Goal: Task Accomplishment & Management: Complete application form

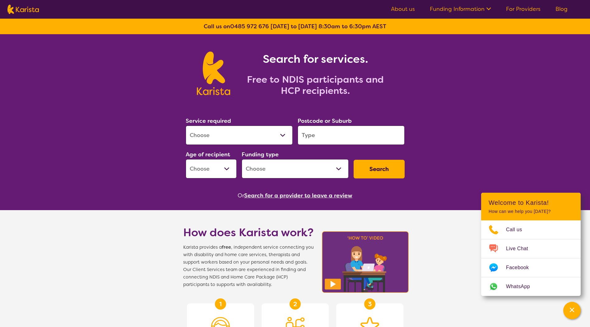
select select "NDIS Support Coordination"
click at [186, 126] on select "Allied Health Assistant Assessment ([MEDICAL_DATA] or [MEDICAL_DATA]) Behaviour…" at bounding box center [239, 135] width 107 height 19
click at [327, 139] on input "search" at bounding box center [351, 135] width 107 height 19
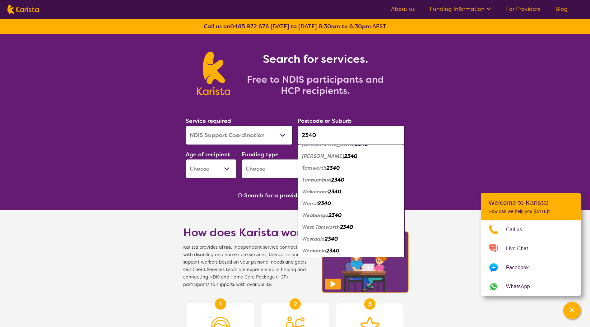
scroll to position [352, 0]
type input "2340"
click at [316, 166] on em "Tamworth" at bounding box center [314, 166] width 25 height 7
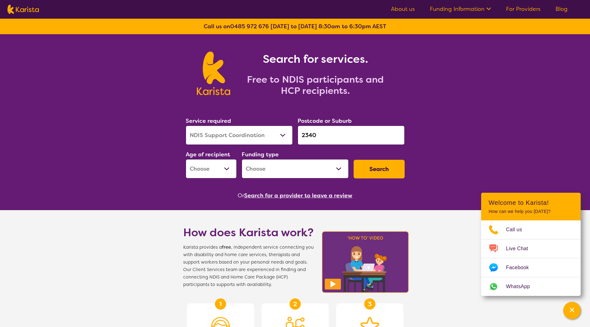
click at [199, 167] on select "Early Childhood - 0 to 9 Child - 10 to 11 Adolescent - 12 to 17 Adult - 18 to 6…" at bounding box center [211, 168] width 51 height 19
select select "EC"
click at [186, 159] on select "Early Childhood - 0 to 9 Child - 10 to 11 Adolescent - 12 to 17 Adult - 18 to 6…" at bounding box center [211, 168] width 51 height 19
click at [263, 170] on select "Home Care Package (HCP) National Disability Insurance Scheme (NDIS) I don't know" at bounding box center [295, 168] width 107 height 19
select select "NDIS"
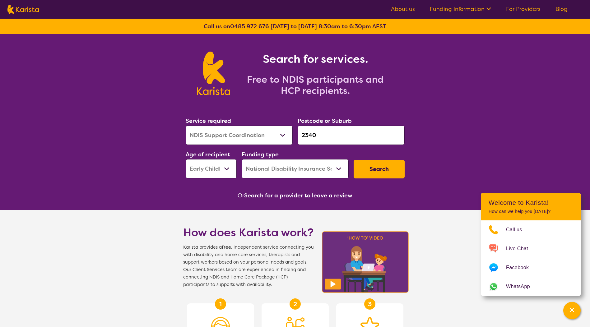
click at [242, 159] on select "Home Care Package (HCP) National Disability Insurance Scheme (NDIS) I don't know" at bounding box center [295, 168] width 107 height 19
click at [374, 170] on button "Search" at bounding box center [379, 169] width 51 height 19
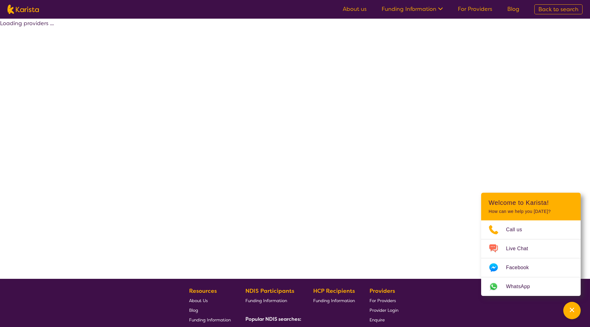
select select "NDIS"
select select "NDIS Support Coordination"
select select "EC"
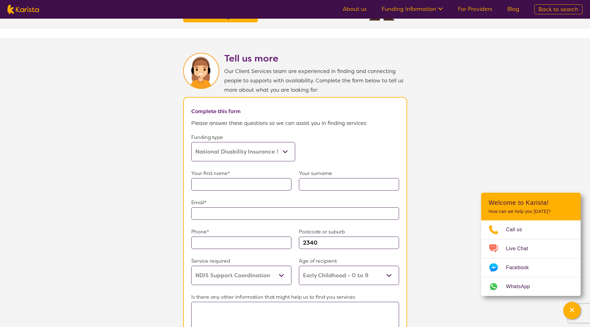
scroll to position [280, 0]
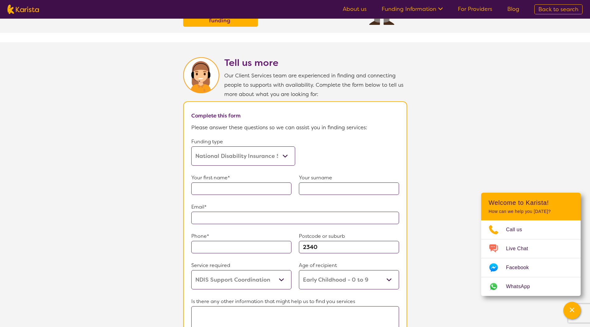
click at [287, 151] on select "Home Care Package (HCP) Home Care Package - Level 1 Home Care Package - Level 2…" at bounding box center [243, 155] width 104 height 19
click at [191, 146] on select "Home Care Package (HCP) Home Care Package - Level 1 Home Care Package - Level 2…" at bounding box center [243, 155] width 104 height 19
click at [236, 186] on input "text" at bounding box center [241, 189] width 100 height 12
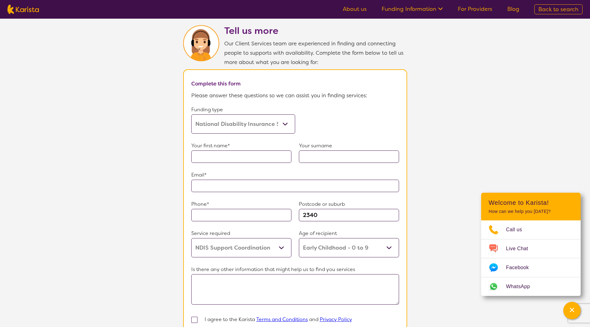
scroll to position [311, 0]
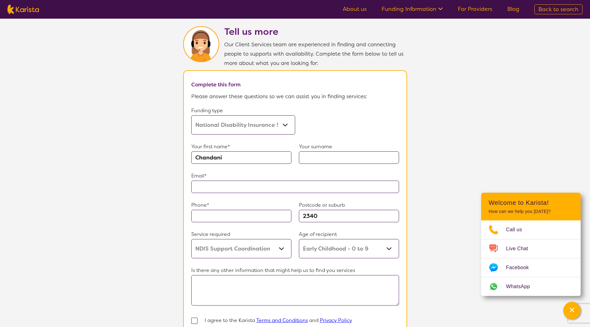
type input "Chandani"
click at [226, 184] on input "text" at bounding box center [295, 187] width 208 height 12
type input "**********"
click at [210, 215] on input "text" at bounding box center [241, 216] width 100 height 12
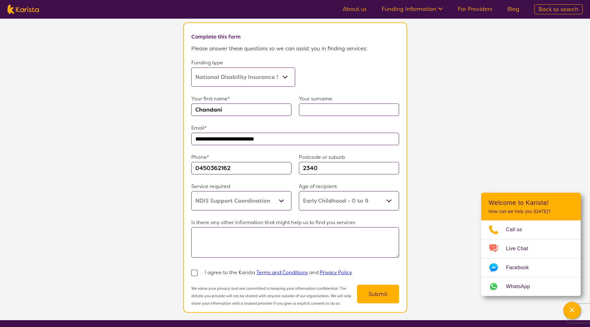
scroll to position [435, 0]
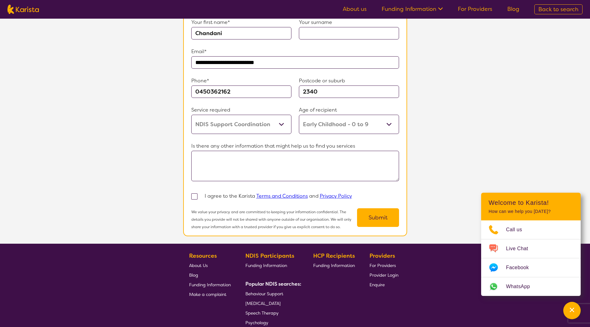
type input "0450362162"
click at [193, 193] on span at bounding box center [194, 196] width 6 height 6
click at [201, 194] on input "checkbox" at bounding box center [203, 196] width 4 height 4
checkbox input "true"
click at [377, 214] on button "Submit" at bounding box center [378, 217] width 42 height 19
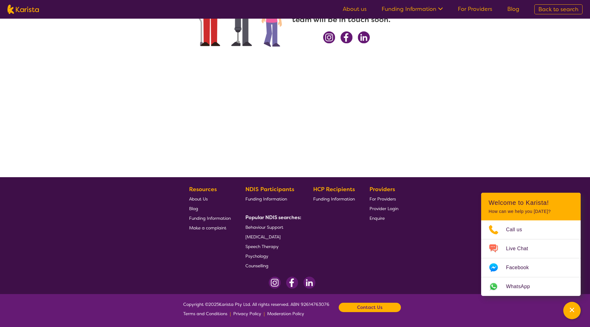
scroll to position [0, 0]
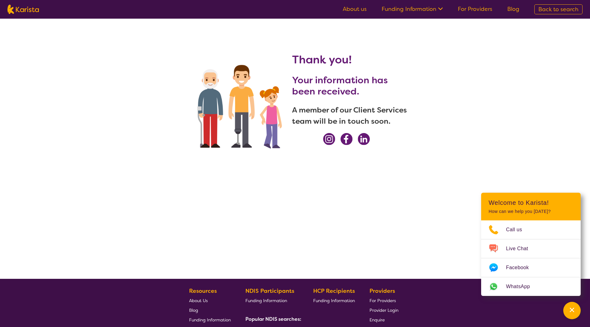
click at [557, 7] on span "Back to search" at bounding box center [558, 9] width 40 height 7
select select "NDIS Support Coordination"
select select "EC"
select select "NDIS"
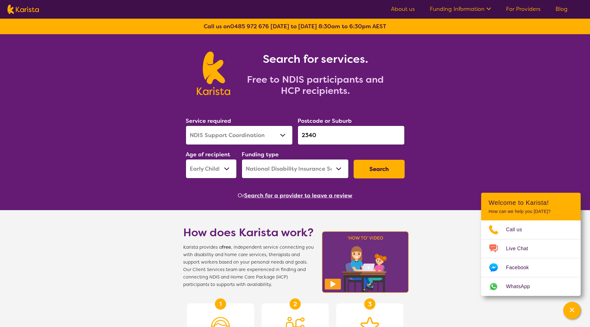
click at [383, 168] on button "Search" at bounding box center [379, 169] width 51 height 19
select select "NDIS"
select select "NDIS Support Coordination"
select select "EC"
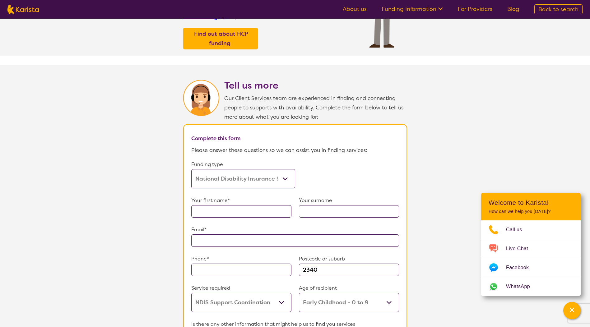
scroll to position [311, 0]
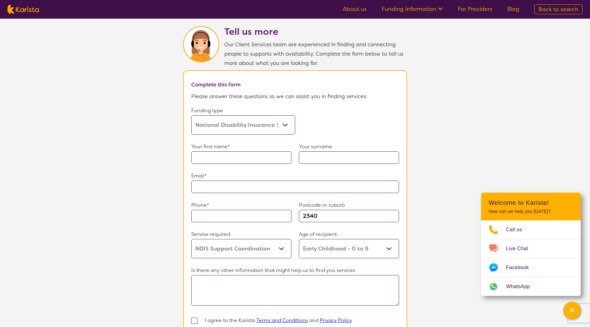
click at [231, 154] on input "text" at bounding box center [241, 157] width 100 height 12
type input "Chandani"
type input "**********"
type input "0450362162"
drag, startPoint x: 248, startPoint y: 183, endPoint x: 299, endPoint y: 186, distance: 50.8
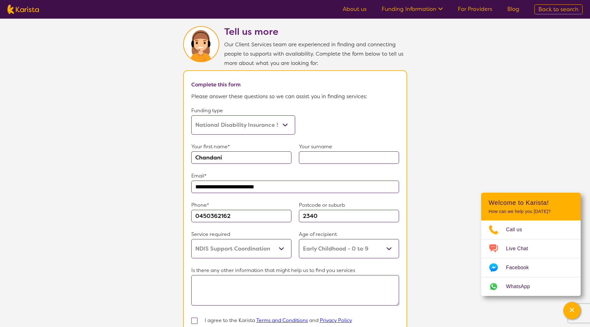
click at [299, 186] on input "**********" at bounding box center [295, 187] width 208 height 12
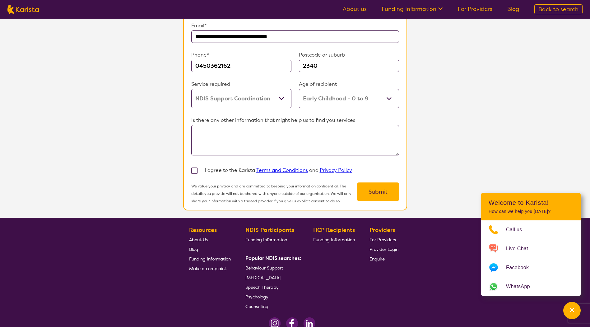
scroll to position [466, 0]
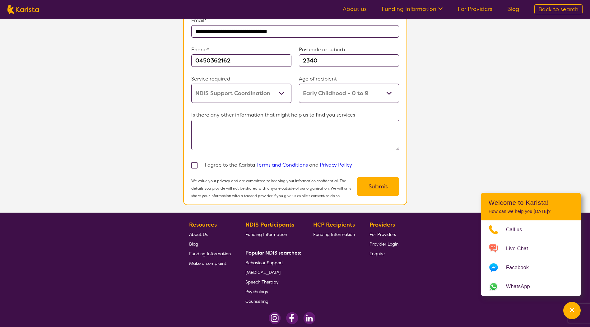
type input "**********"
click at [193, 164] on span at bounding box center [194, 165] width 6 height 6
click at [201, 164] on input "checkbox" at bounding box center [203, 165] width 4 height 4
checkbox input "true"
click at [373, 183] on button "Submit" at bounding box center [378, 186] width 42 height 19
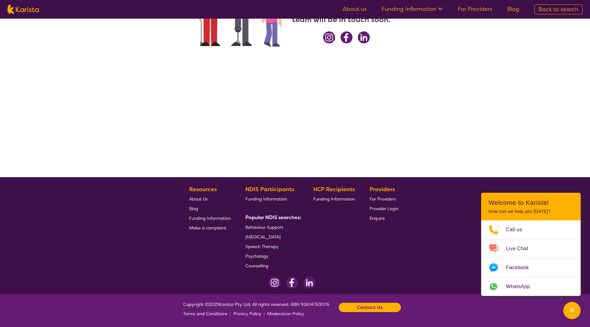
scroll to position [0, 0]
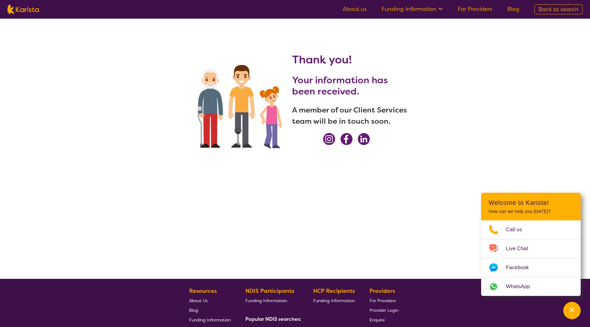
click at [548, 8] on span "Back to search" at bounding box center [558, 9] width 40 height 7
select select "NDIS Support Coordination"
select select "EC"
select select "NDIS"
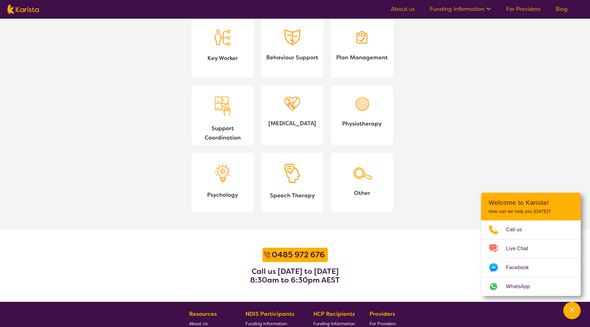
scroll to position [560, 0]
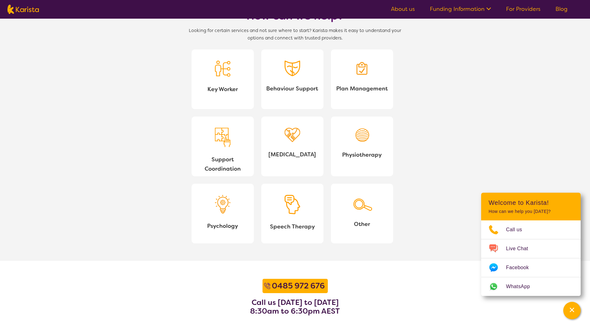
click at [223, 167] on span "Support Coordination" at bounding box center [223, 164] width 52 height 19
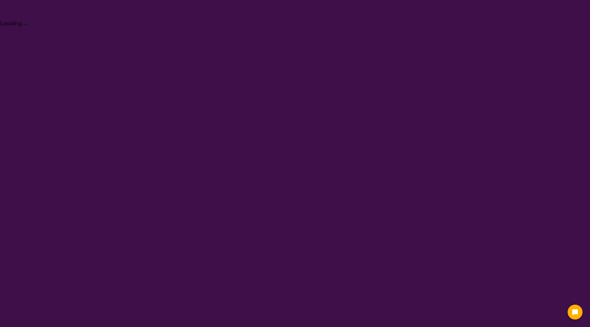
select select "NDIS Support Coordination"
select select "EC"
select select "NDIS"
select select "NDIS Support Coordination"
select select "EC"
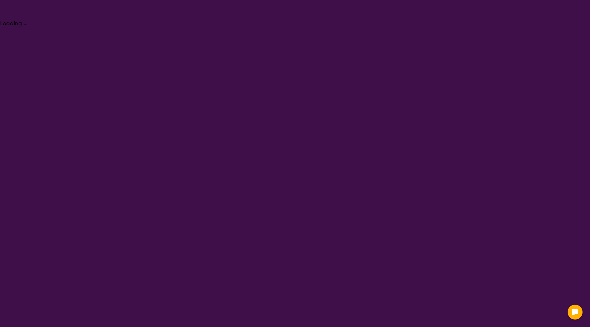
select select "NDIS"
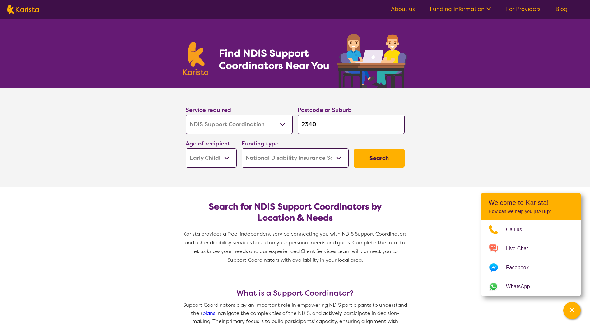
click at [379, 162] on button "Search" at bounding box center [379, 158] width 51 height 19
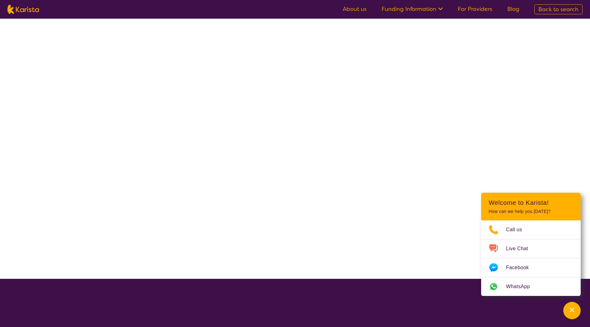
select select "NDIS"
select select "NDIS Support Coordination"
select select "EC"
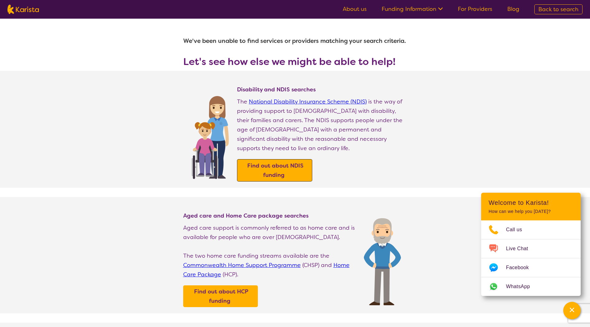
click at [275, 162] on b "Find out about NDIS funding" at bounding box center [275, 170] width 56 height 17
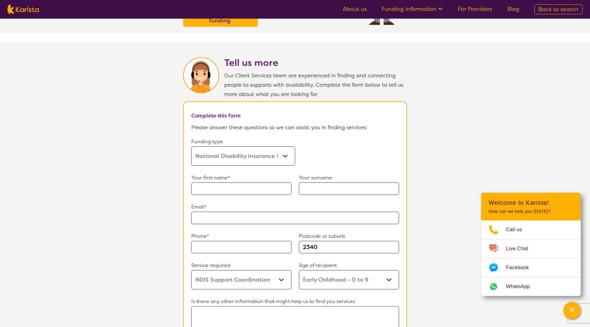
scroll to position [404, 0]
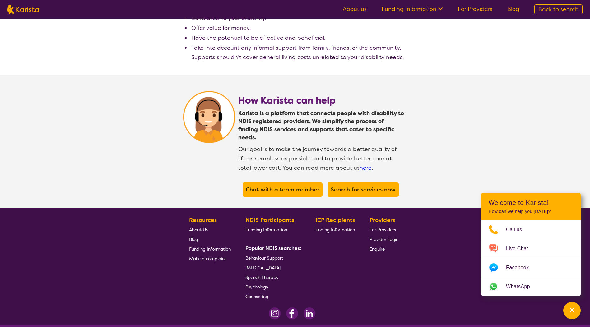
scroll to position [1107, 0]
